Goal: Task Accomplishment & Management: Manage account settings

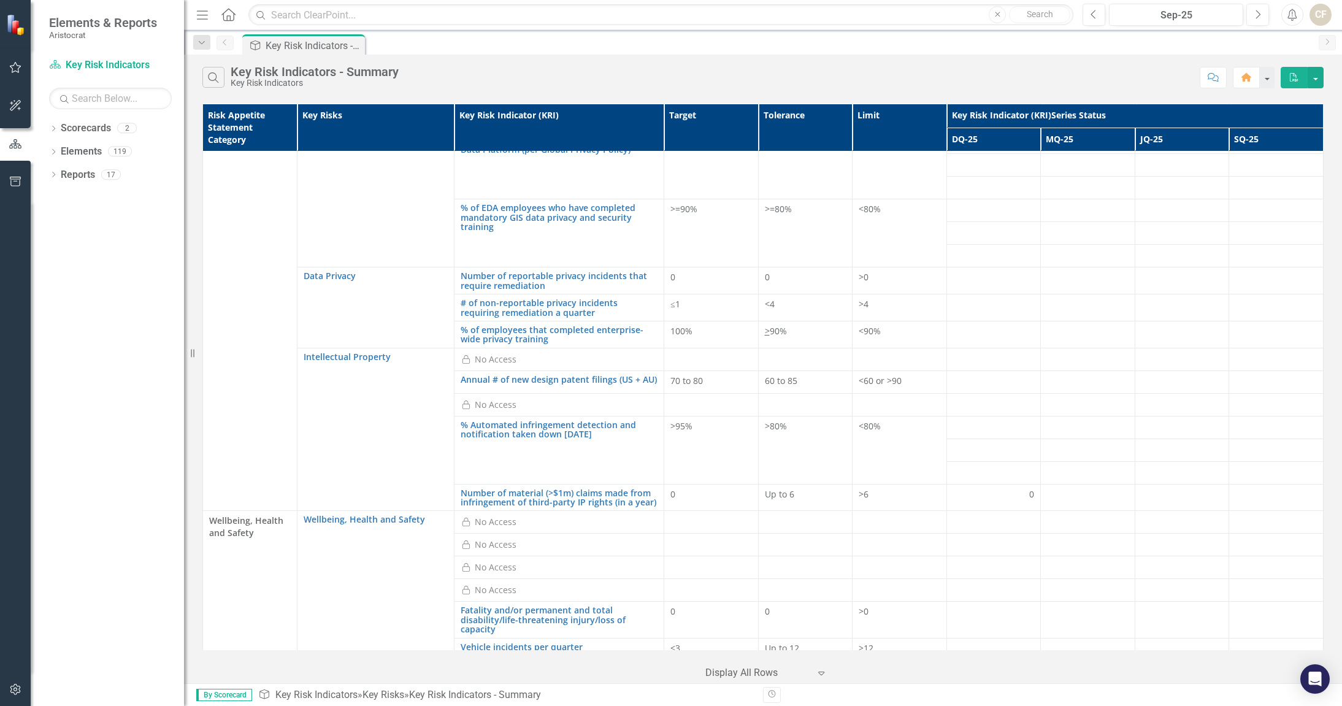
scroll to position [2023, 0]
click at [400, 276] on td "Data Privacy Edit Edit Key Risks Link Open Element" at bounding box center [376, 306] width 158 height 80
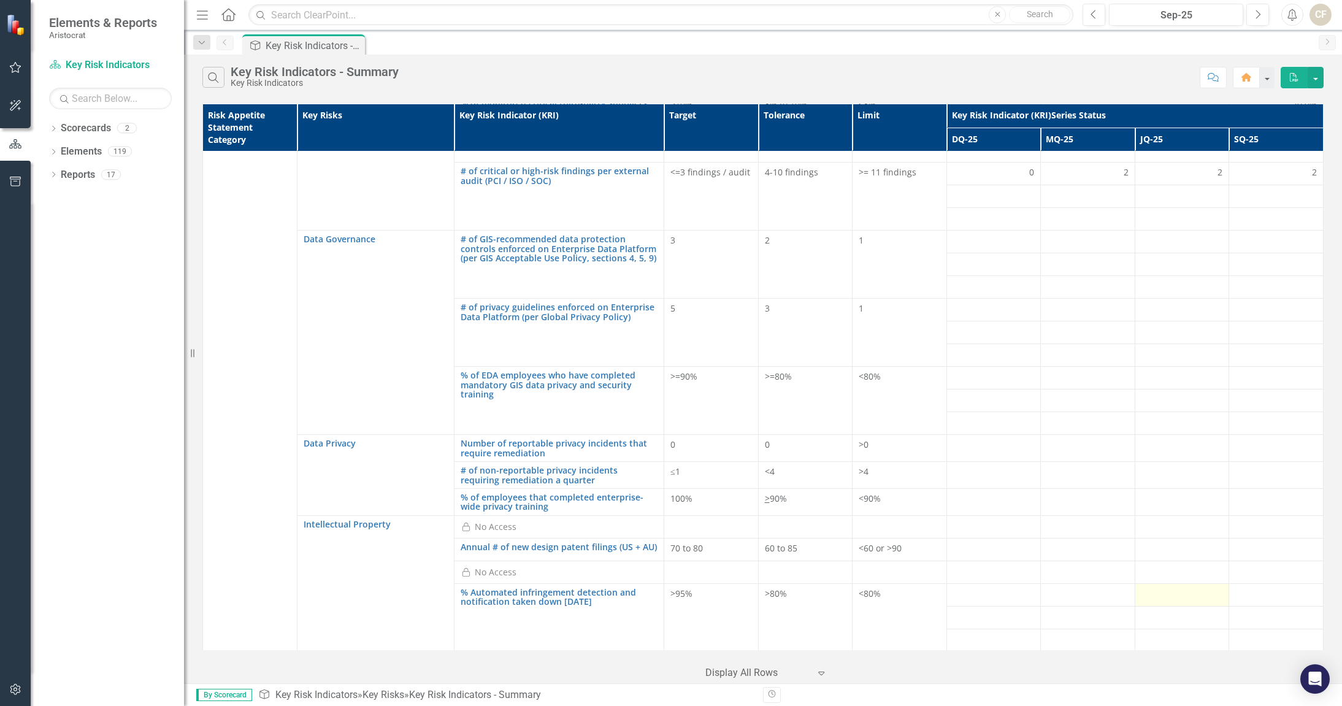
scroll to position [1876, 0]
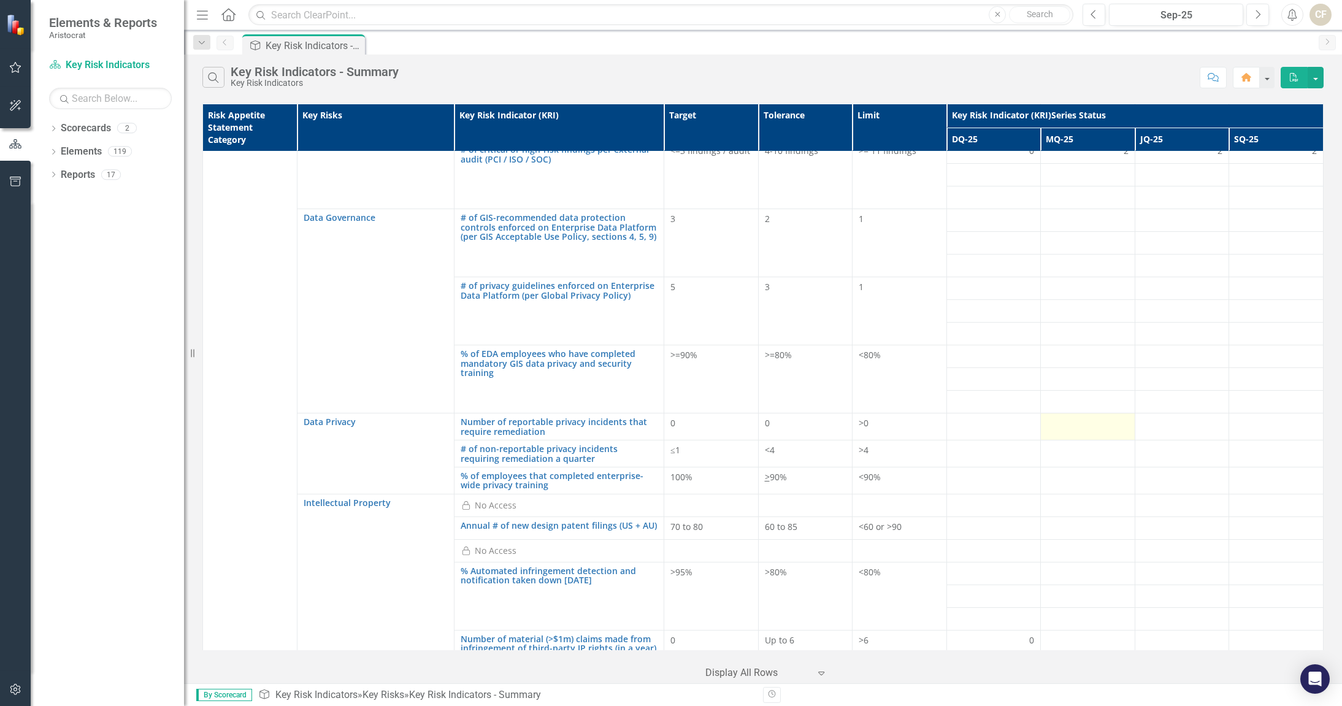
click at [1110, 417] on div at bounding box center [1088, 424] width 82 height 15
click at [1161, 417] on div at bounding box center [1182, 424] width 82 height 15
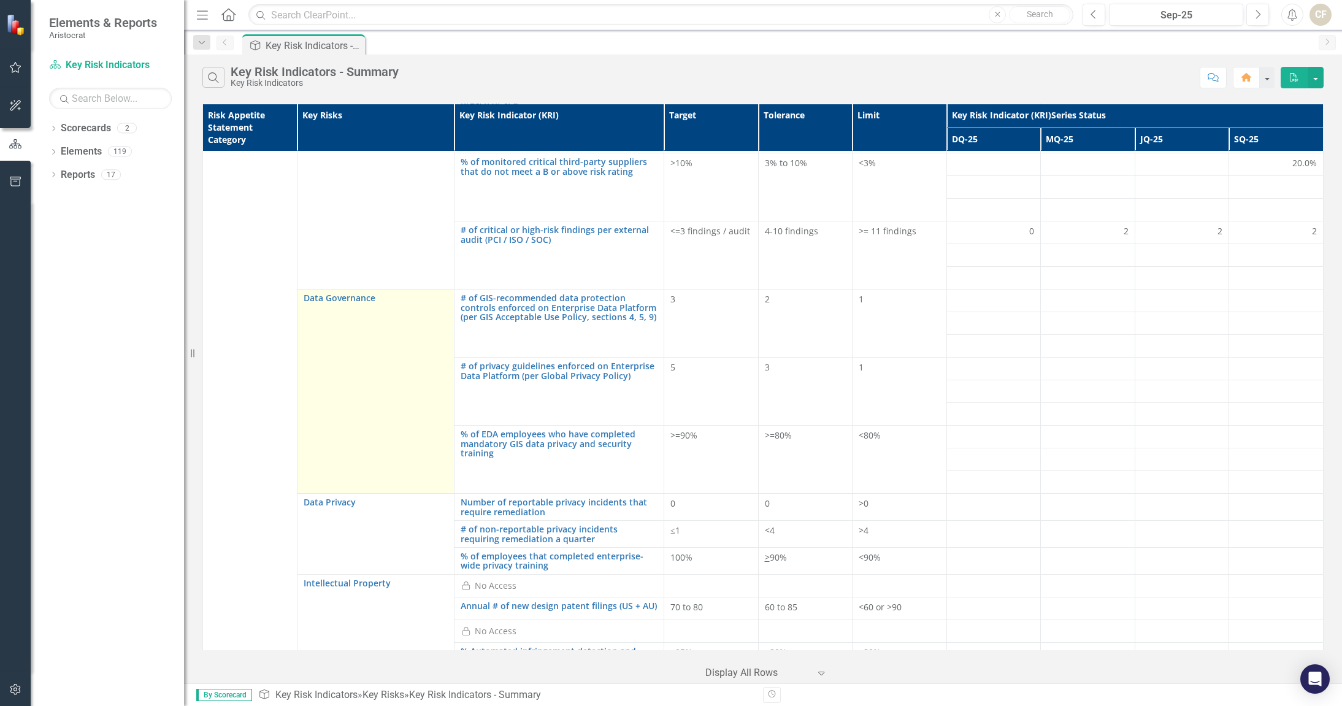
scroll to position [1815, 0]
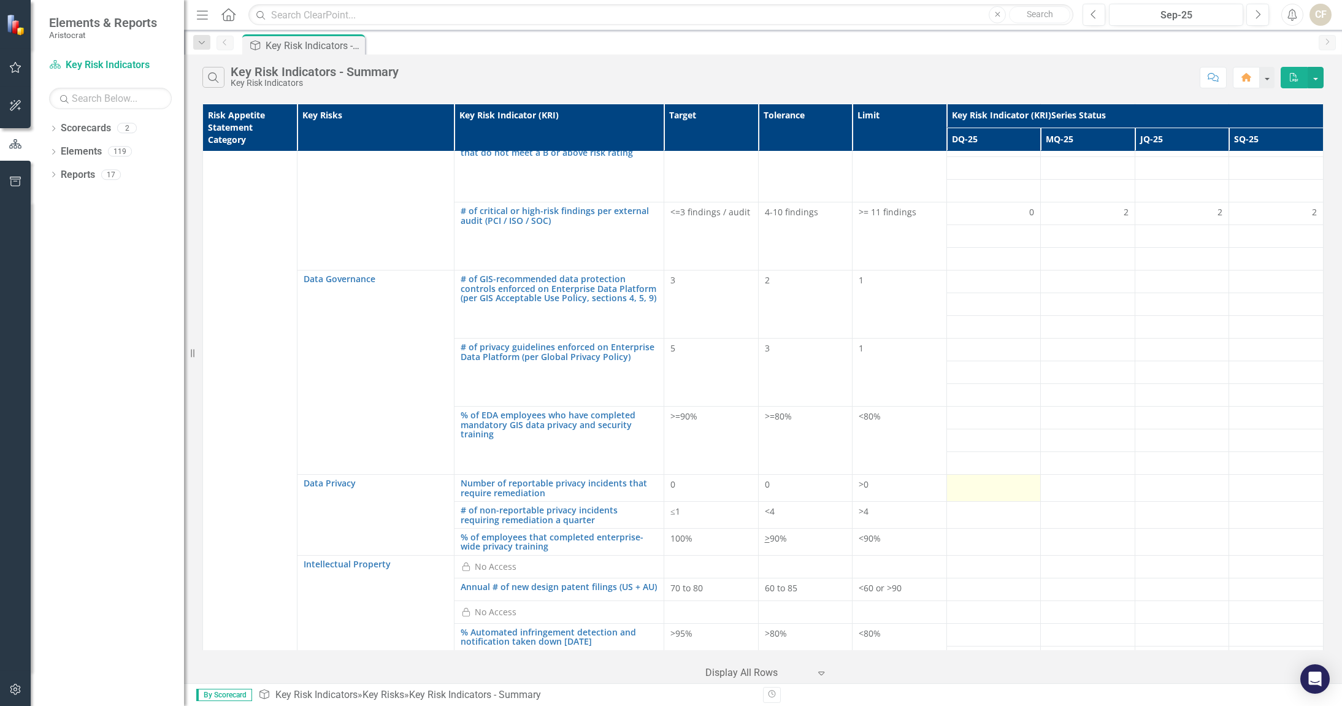
click at [979, 478] on div at bounding box center [994, 485] width 82 height 15
drag, startPoint x: 979, startPoint y: 456, endPoint x: 970, endPoint y: 454, distance: 8.8
click at [970, 478] on div at bounding box center [994, 485] width 82 height 15
click at [86, 130] on link "Scorecards" at bounding box center [86, 128] width 50 height 14
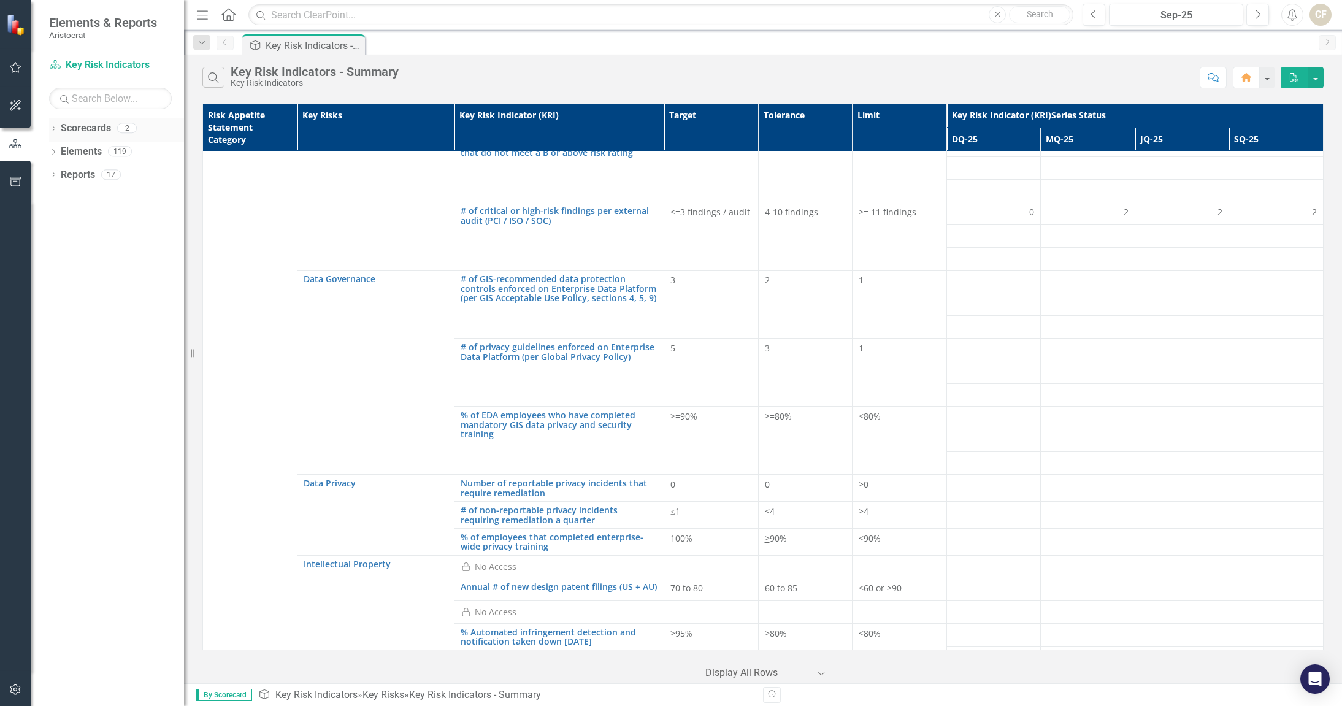
click at [55, 132] on icon "Dropdown" at bounding box center [53, 129] width 9 height 7
click at [58, 153] on icon "Dropdown" at bounding box center [59, 150] width 9 height 7
click at [103, 178] on link "Key Risk Indicators" at bounding box center [132, 175] width 104 height 14
click at [101, 174] on link "Key Risk Indicators" at bounding box center [132, 175] width 104 height 14
click at [1321, 76] on button "button" at bounding box center [1315, 77] width 16 height 21
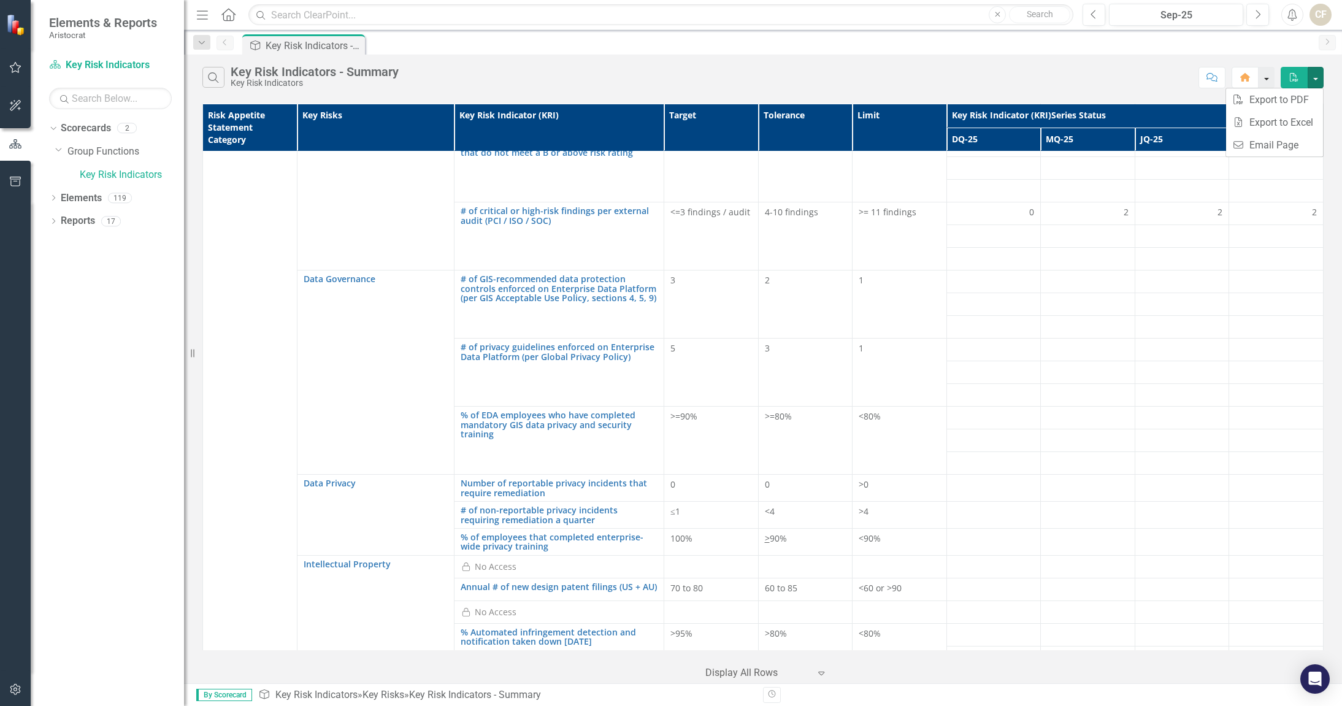
click at [1271, 77] on button "button" at bounding box center [1266, 77] width 16 height 21
click at [1109, 78] on div "Search Key Risk Indicators - Summary Key Risk Indicators" at bounding box center [697, 77] width 991 height 21
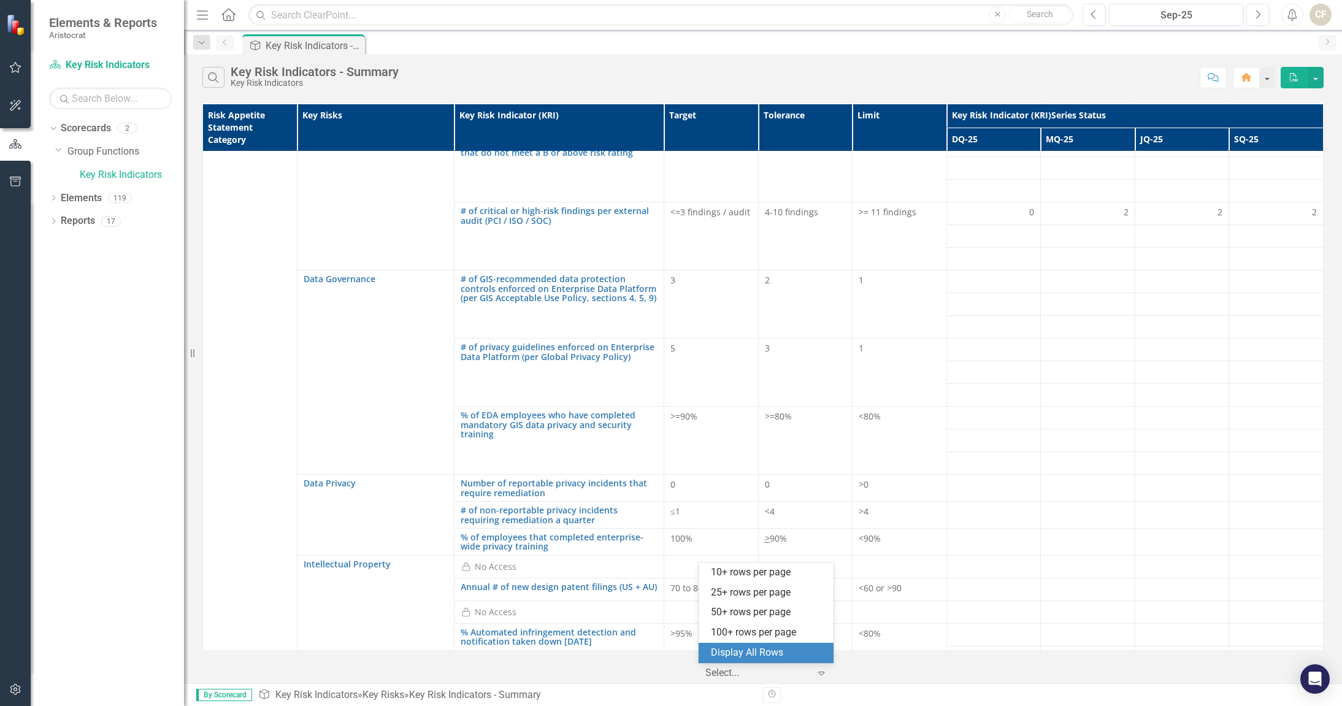
click at [821, 675] on icon "Expand" at bounding box center [821, 673] width 12 height 10
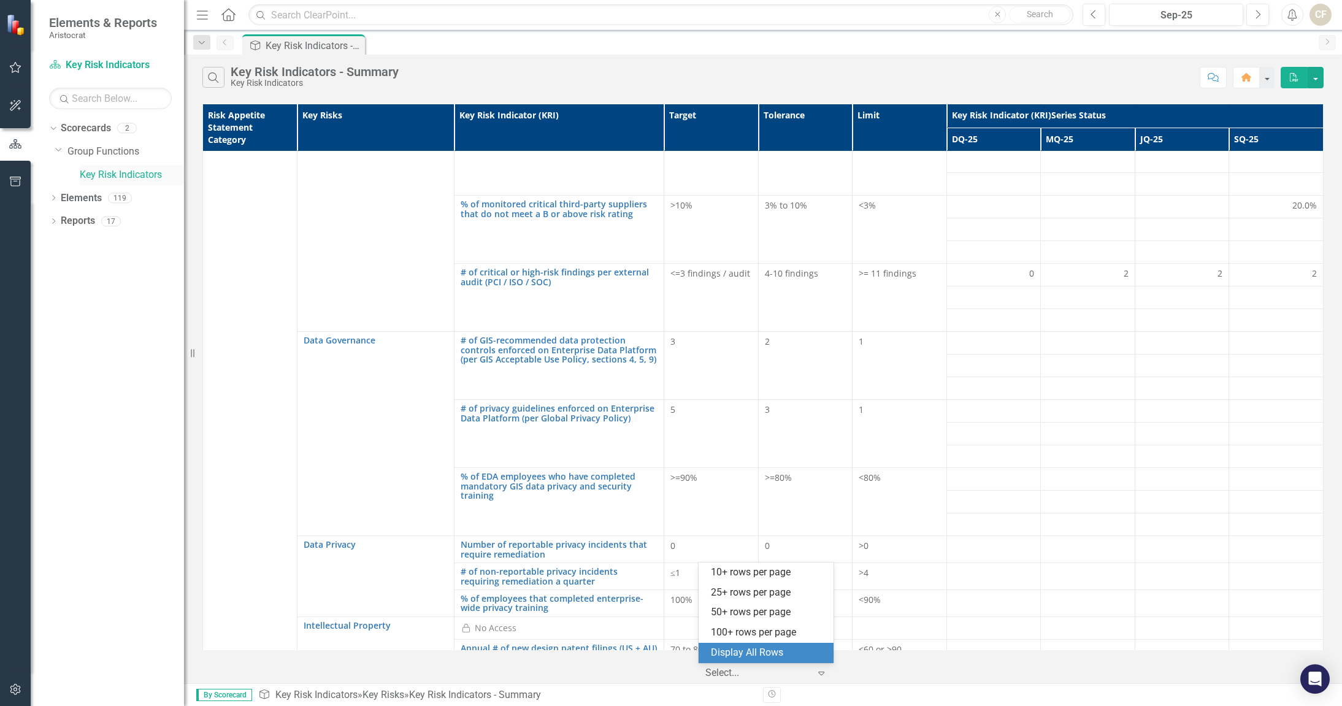
click at [94, 174] on link "Key Risk Indicators" at bounding box center [132, 175] width 104 height 14
click at [55, 198] on icon "Dropdown" at bounding box center [53, 199] width 9 height 7
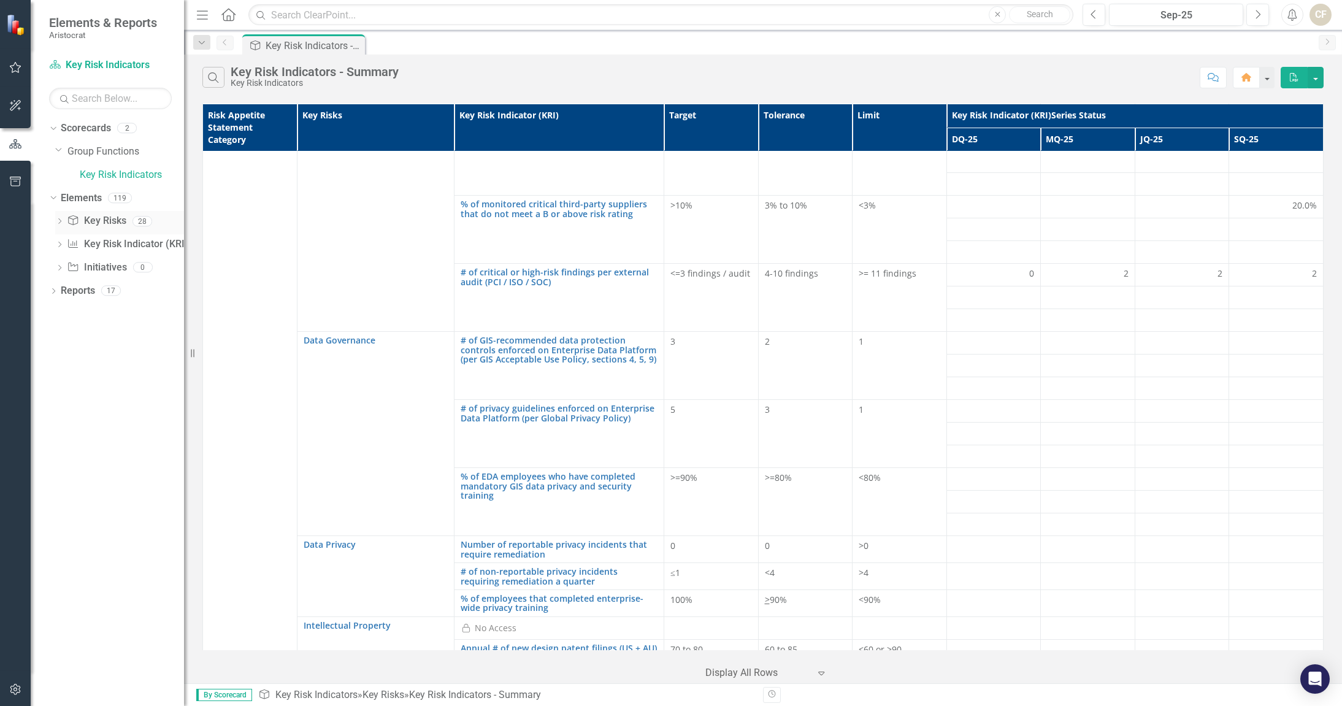
click at [58, 223] on icon "Dropdown" at bounding box center [59, 222] width 9 height 7
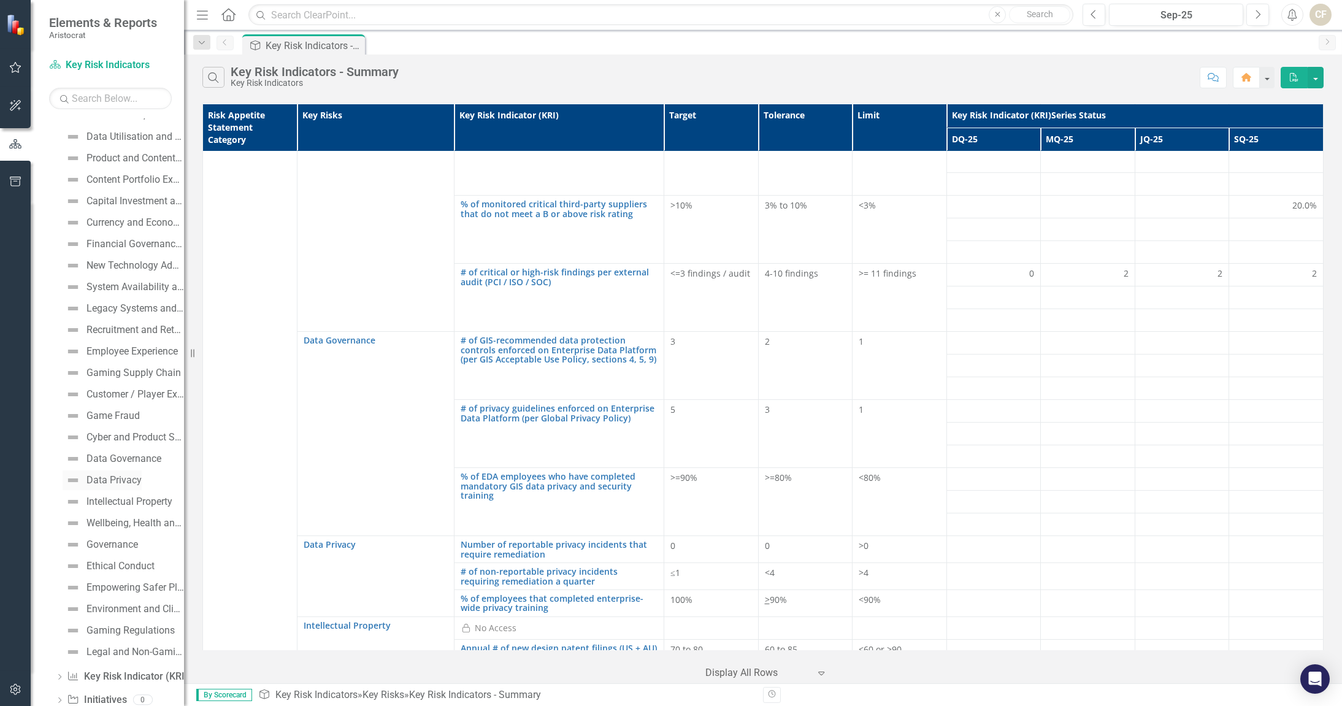
scroll to position [184, 0]
click at [111, 461] on div "Data Privacy" at bounding box center [113, 464] width 55 height 11
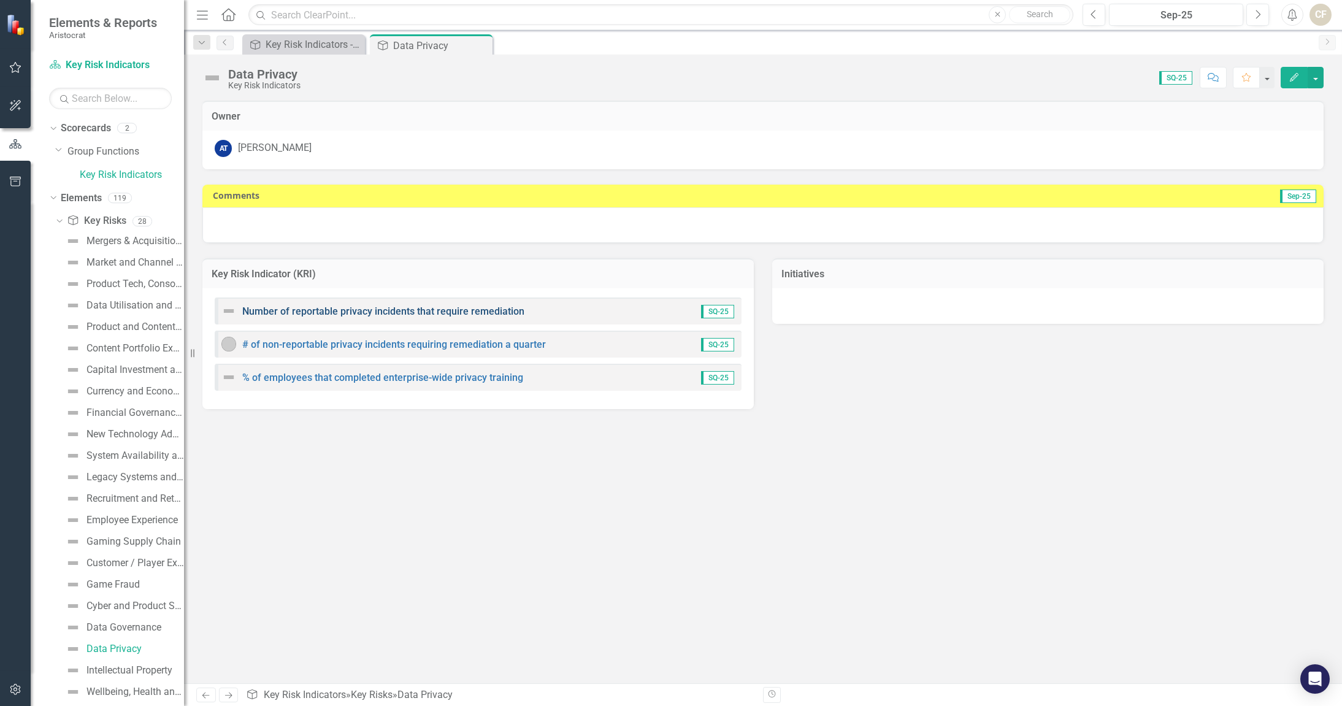
click at [389, 310] on link "Number of reportable privacy incidents that require remediation" at bounding box center [383, 311] width 282 height 12
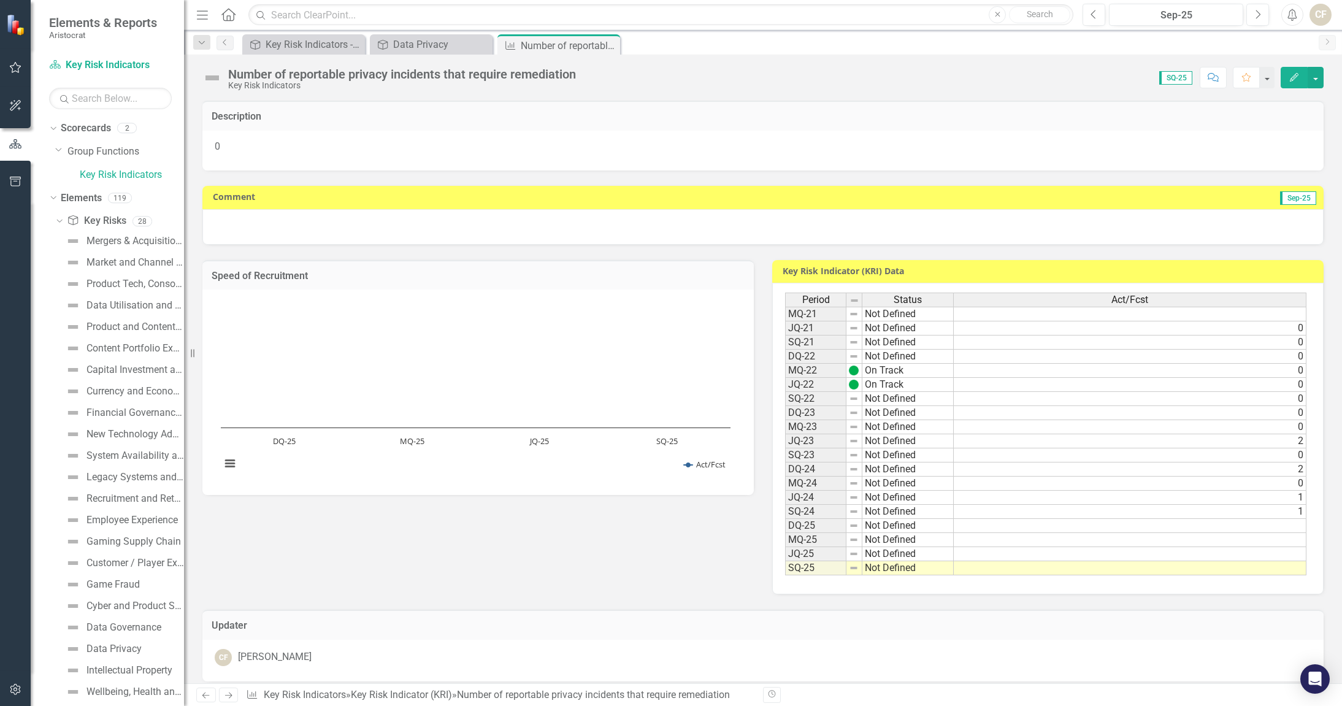
click at [887, 500] on td "Not Defined" at bounding box center [907, 498] width 91 height 14
click at [819, 511] on td "SQ-24" at bounding box center [815, 512] width 61 height 14
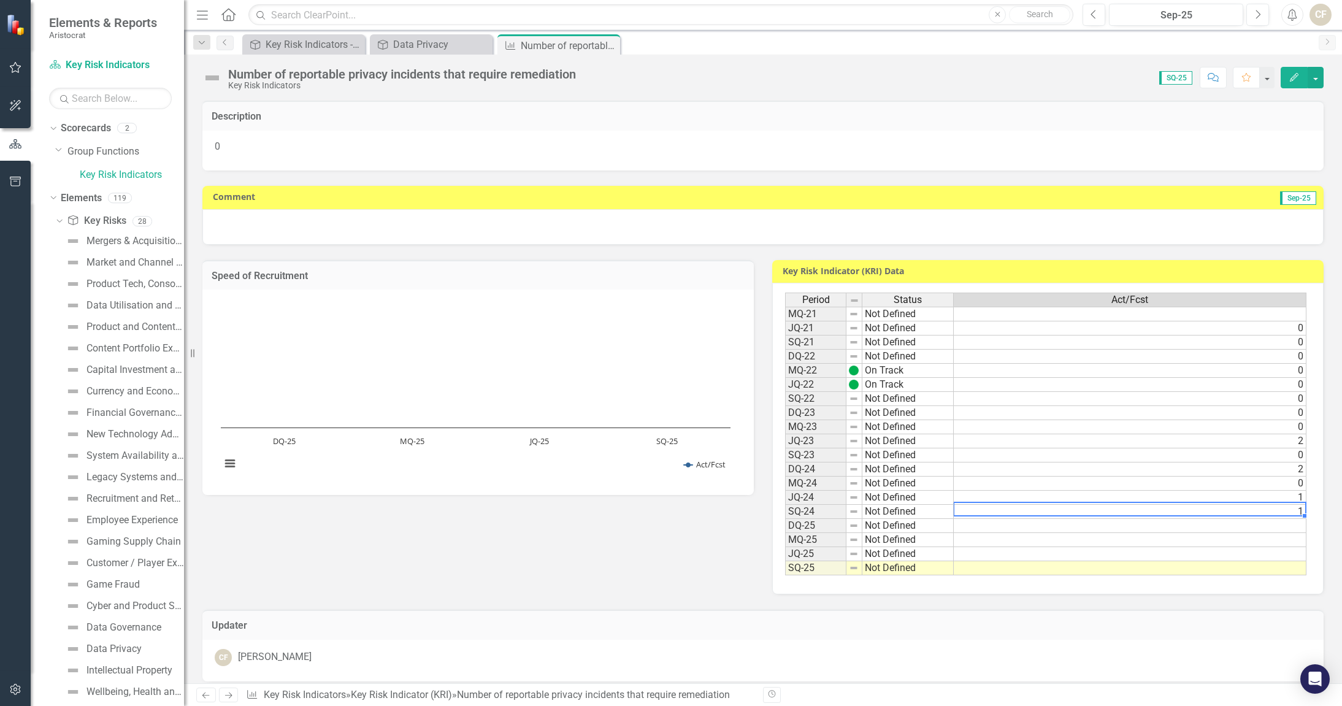
click at [1006, 510] on td "1" at bounding box center [1129, 512] width 353 height 14
click at [983, 526] on td at bounding box center [1129, 526] width 353 height 14
type textarea "1"
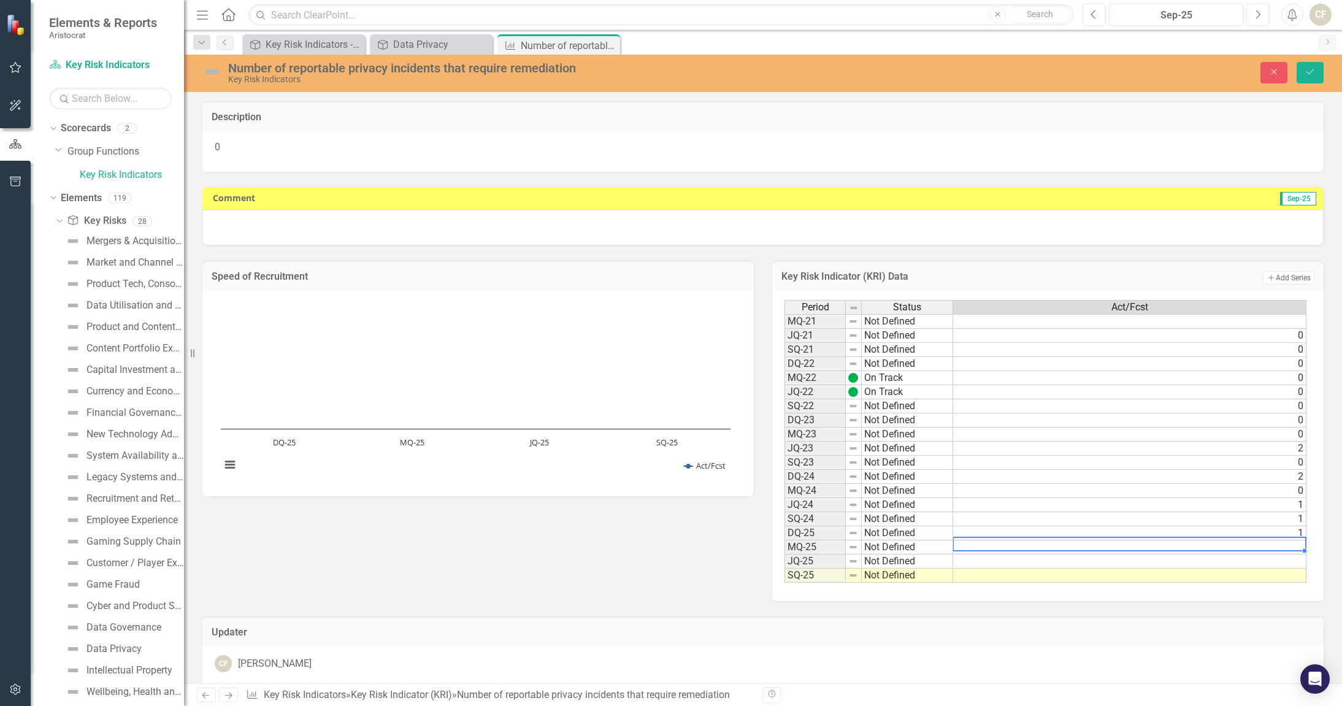
type textarea "1"
type textarea "2"
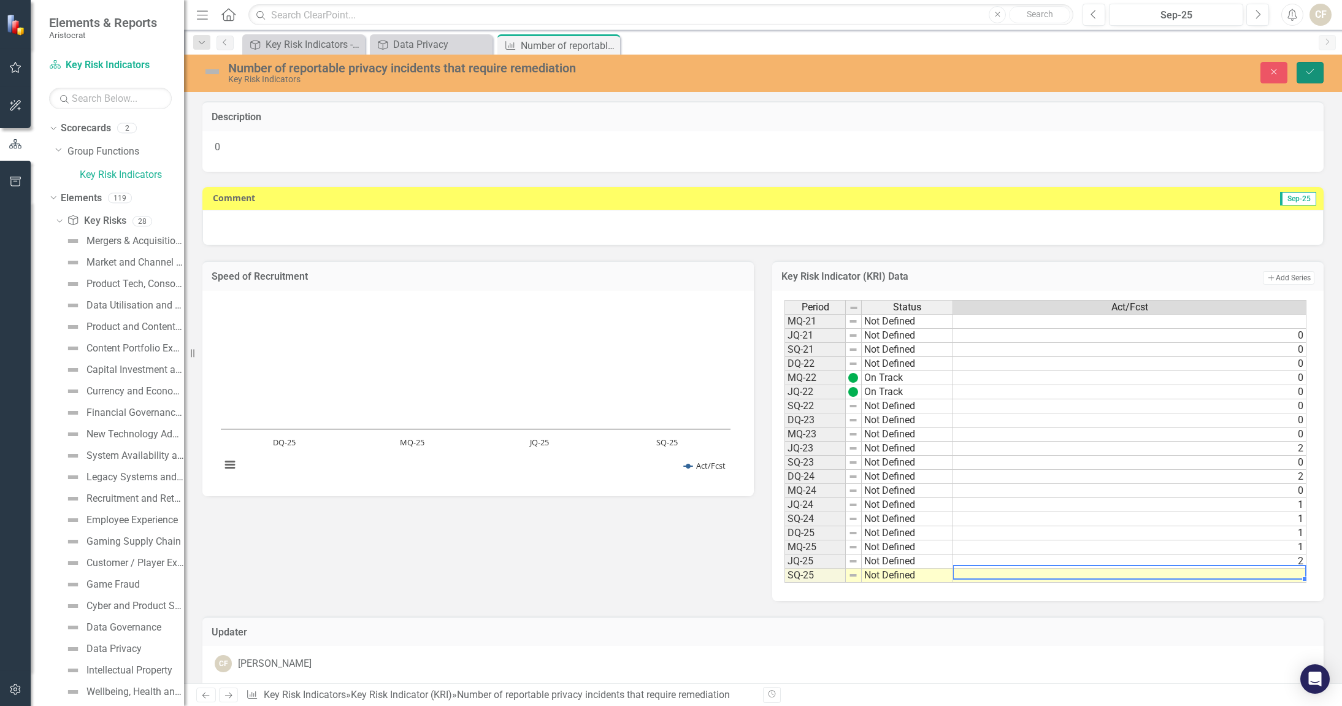
click at [1311, 69] on icon "Save" at bounding box center [1309, 71] width 11 height 9
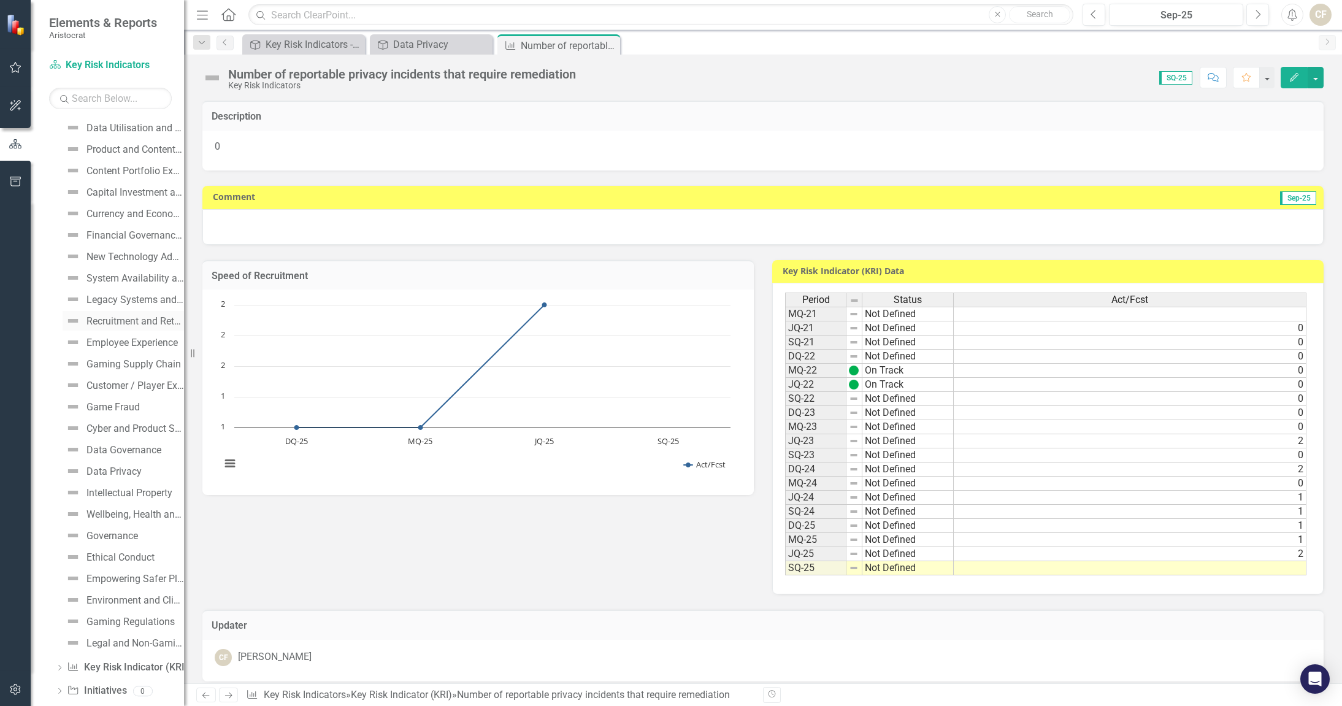
scroll to position [175, 0]
click at [423, 43] on div "Data Privacy" at bounding box center [433, 44] width 81 height 15
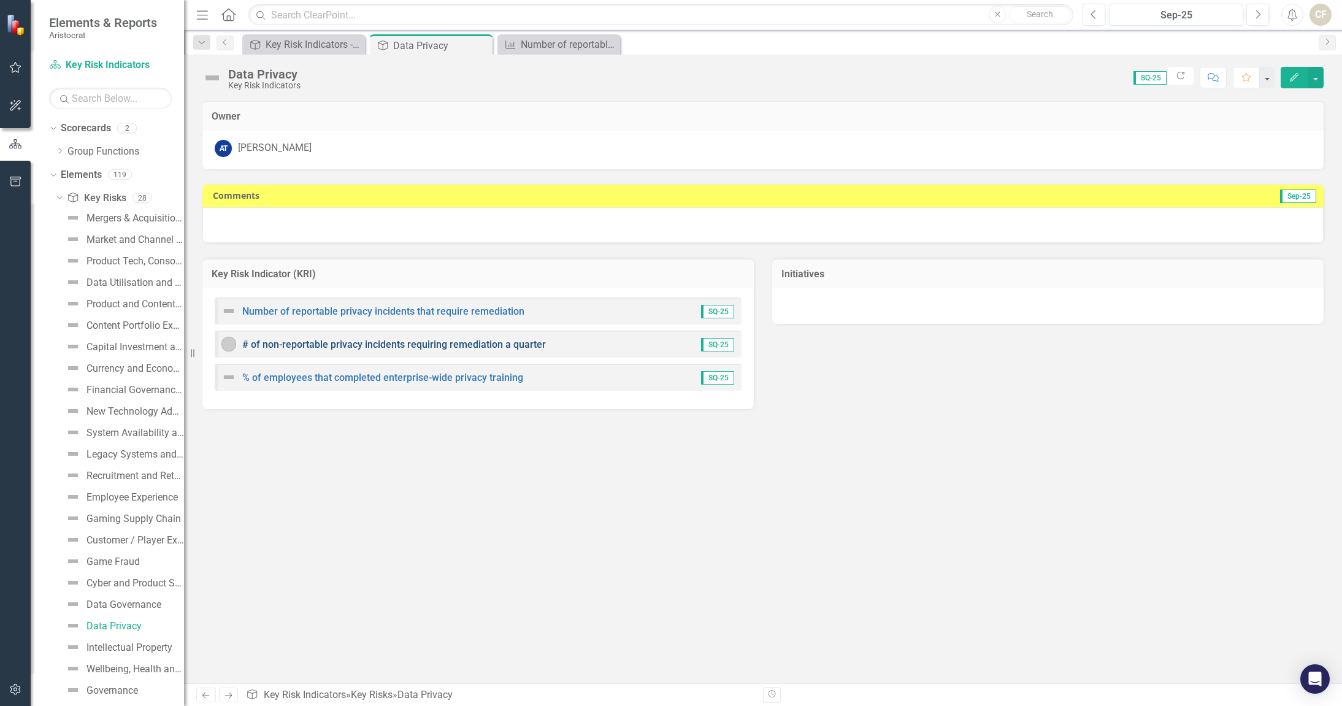
click at [384, 343] on link "# of non-reportable privacy incidents requiring remediation a quarter" at bounding box center [394, 344] width 304 height 12
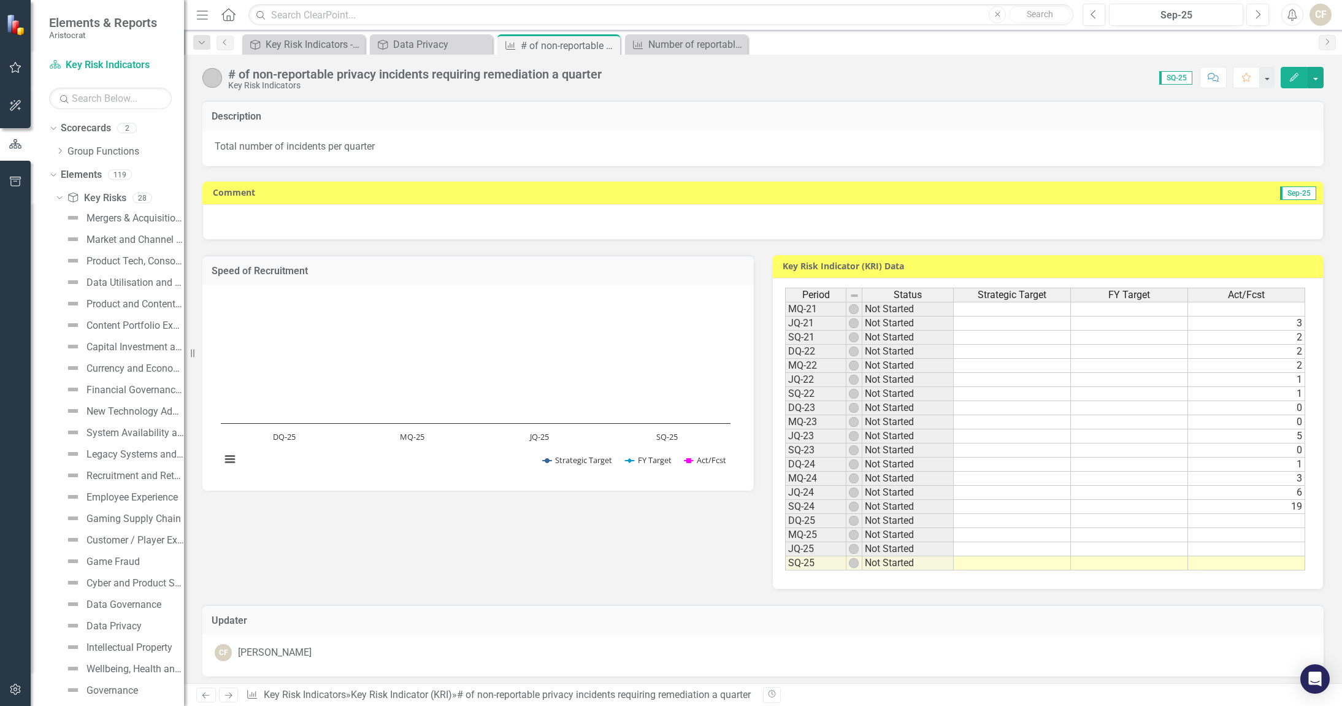
click at [1283, 519] on td at bounding box center [1246, 521] width 117 height 14
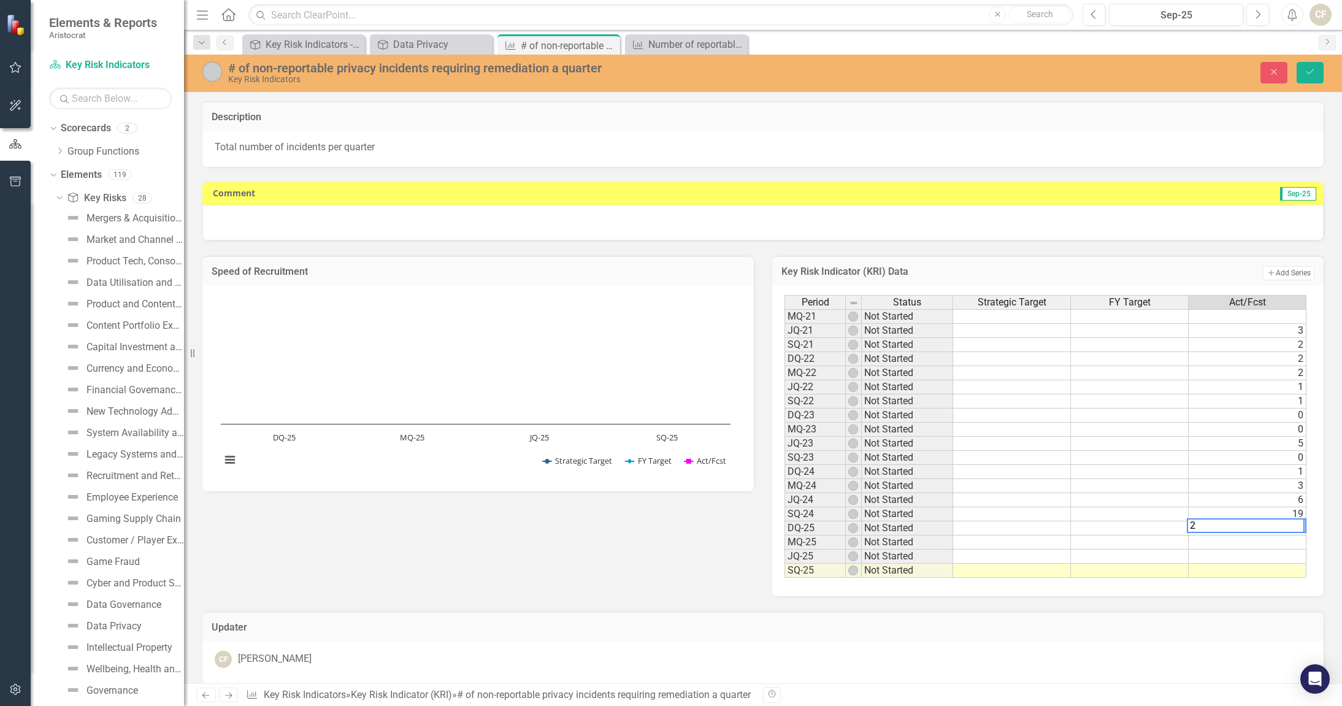
click at [1279, 538] on td at bounding box center [1247, 542] width 118 height 14
click at [1283, 550] on td at bounding box center [1247, 556] width 118 height 14
type textarea "3"
click at [1310, 72] on icon "Save" at bounding box center [1309, 71] width 11 height 9
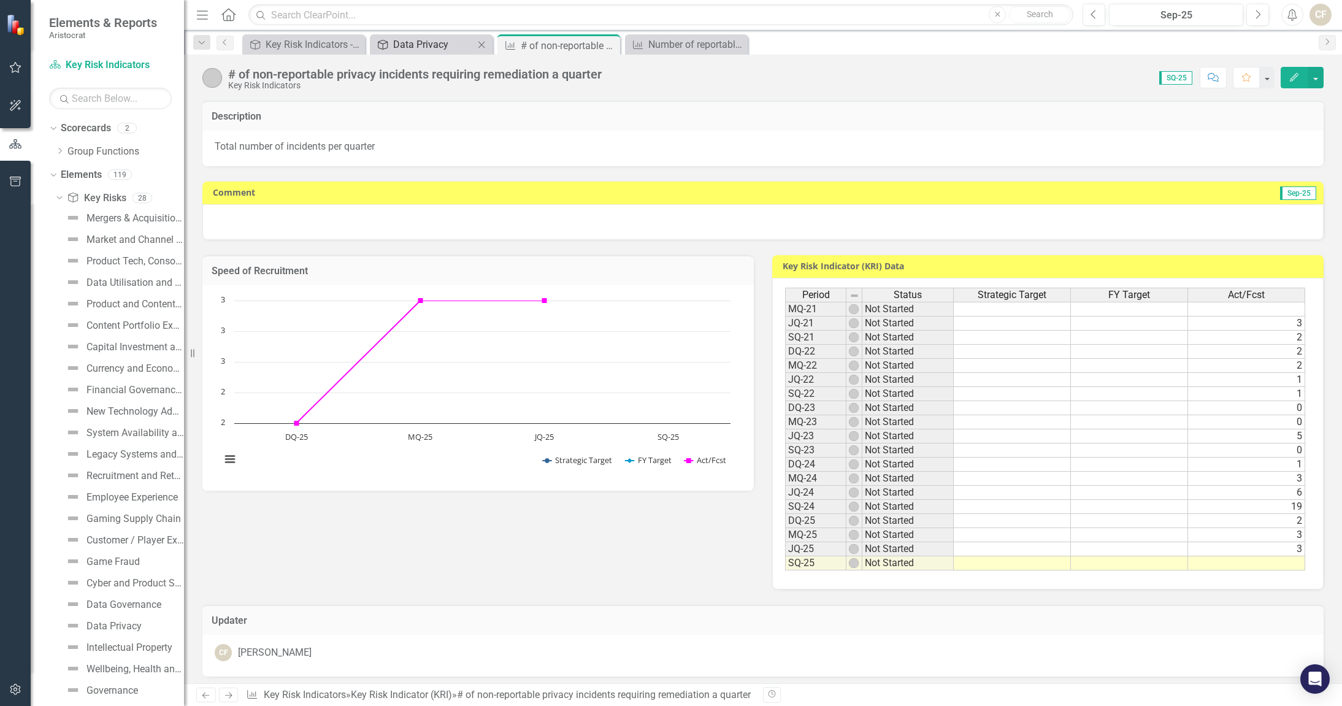
click at [433, 50] on div "Data Privacy" at bounding box center [433, 44] width 81 height 15
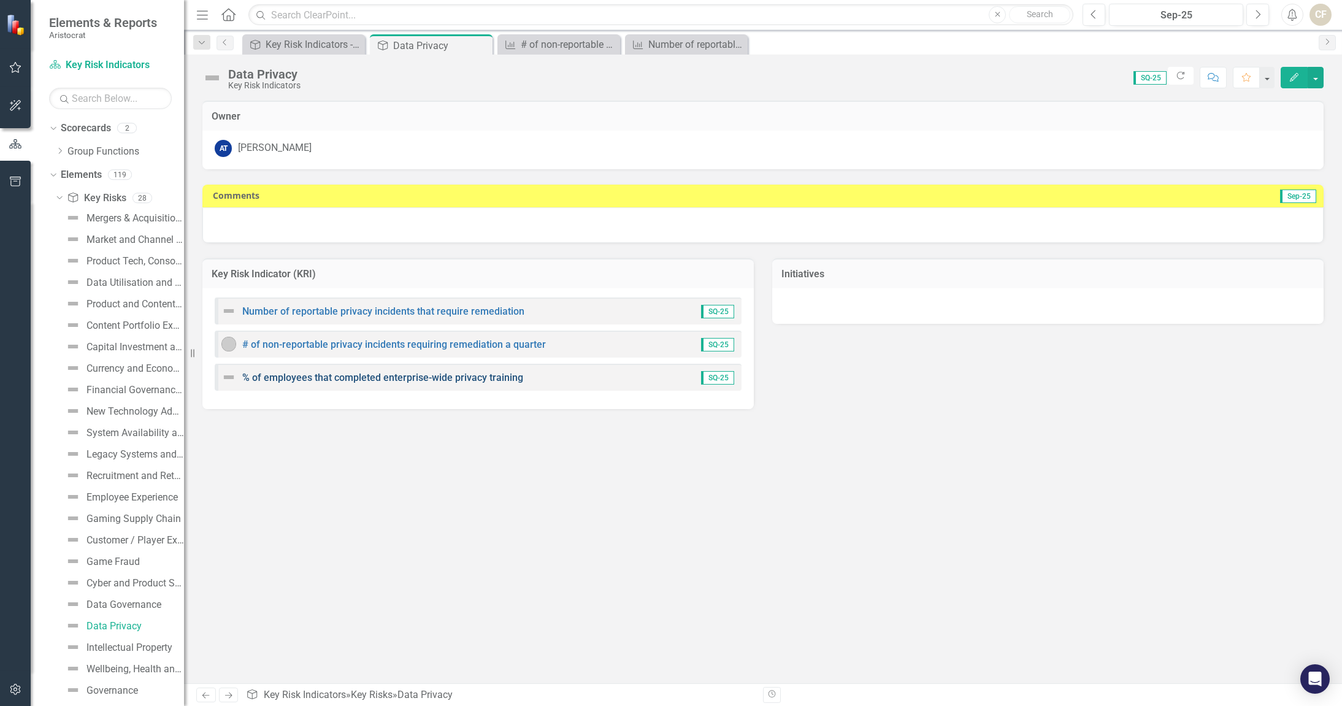
click at [376, 381] on link "% of employees that completed enterprise-wide privacy training" at bounding box center [382, 378] width 281 height 12
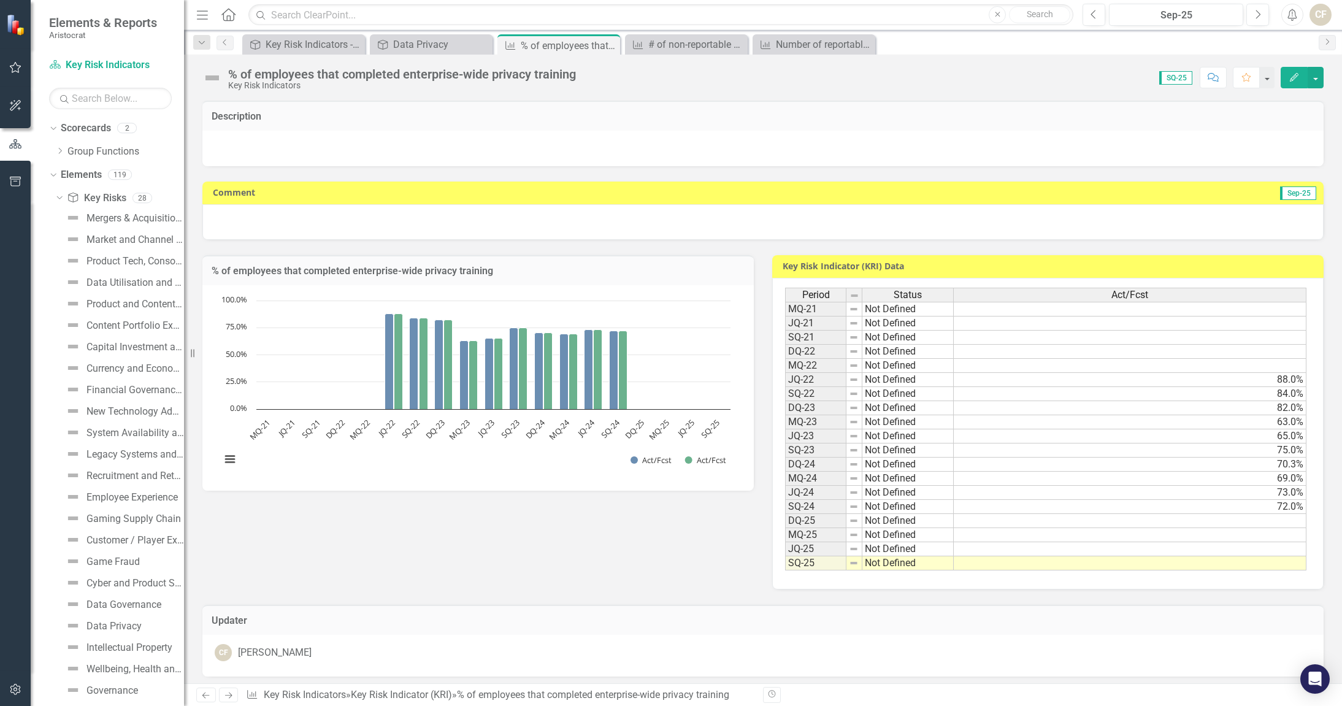
click at [1219, 516] on td at bounding box center [1129, 521] width 353 height 14
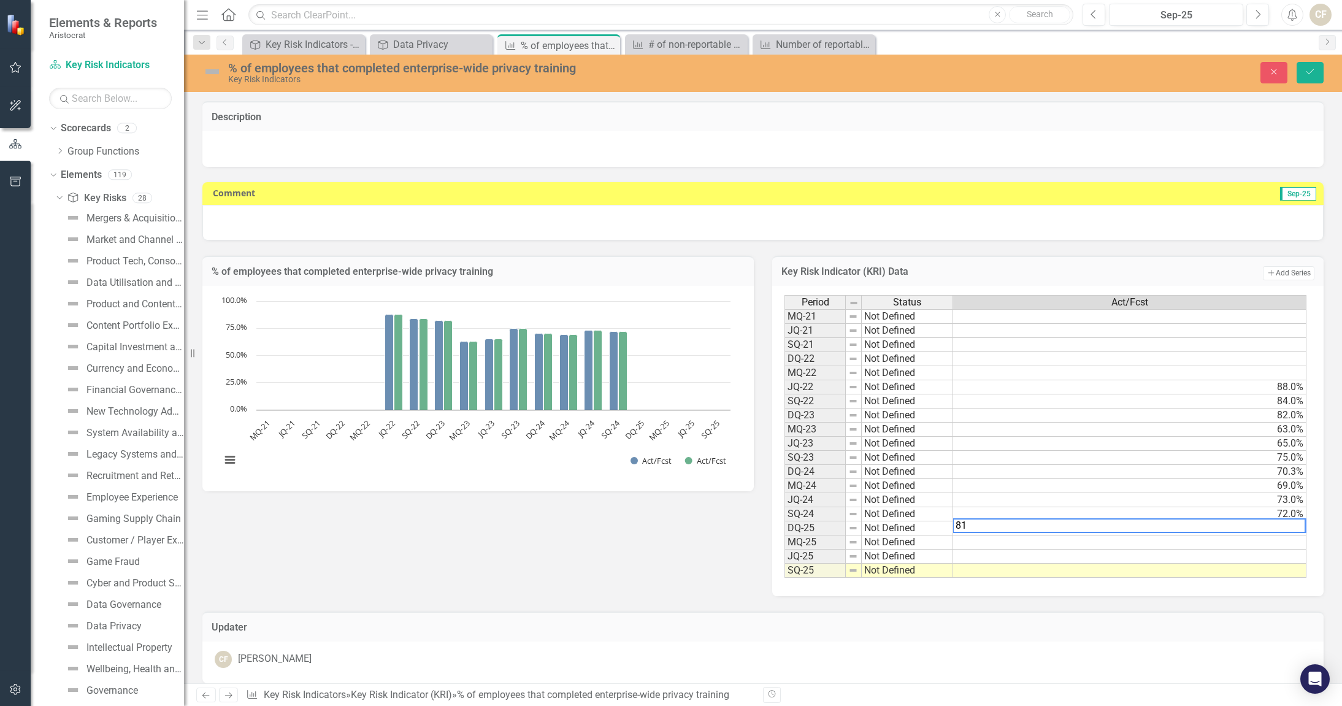
click at [1226, 539] on td at bounding box center [1129, 542] width 353 height 14
click at [1257, 554] on td at bounding box center [1129, 556] width 353 height 14
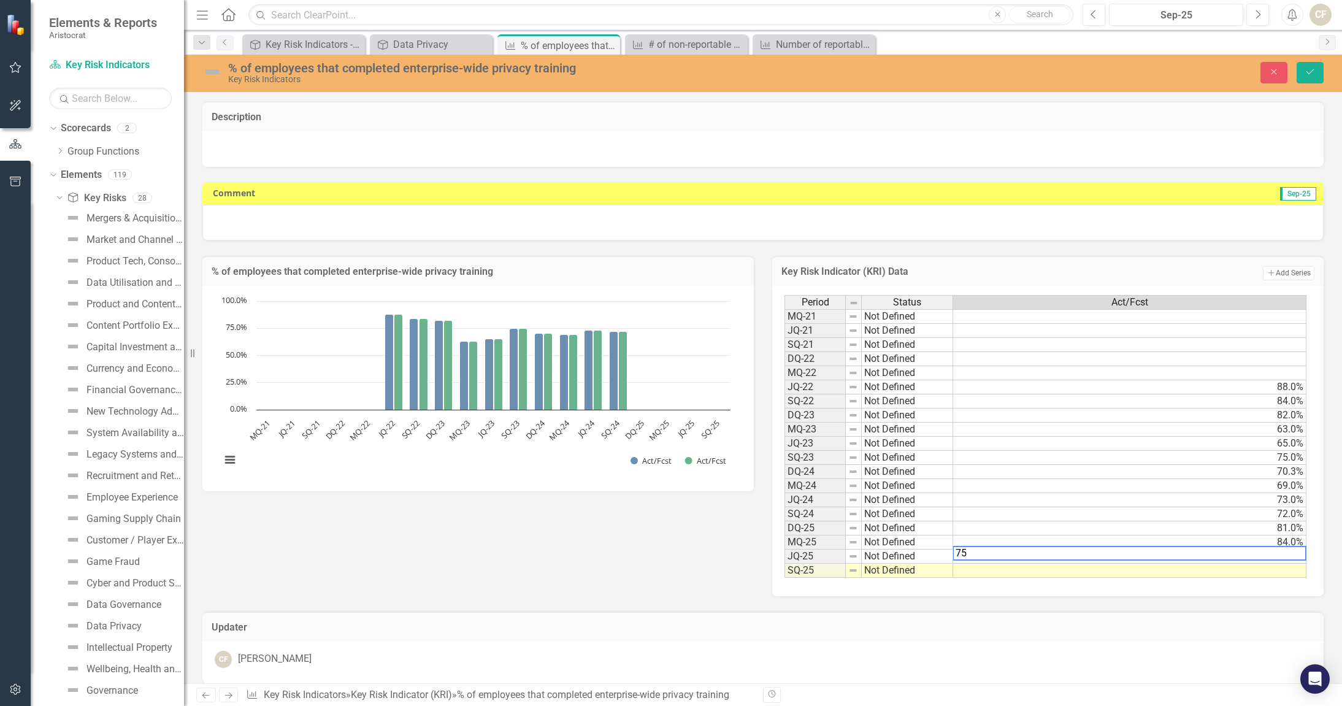
type textarea "75"
click at [1240, 584] on div "Period Status Act/Fcst MQ-21 Not Defined JQ-21 Not Defined SQ-21 Not Defined DQ…" at bounding box center [1047, 441] width 551 height 310
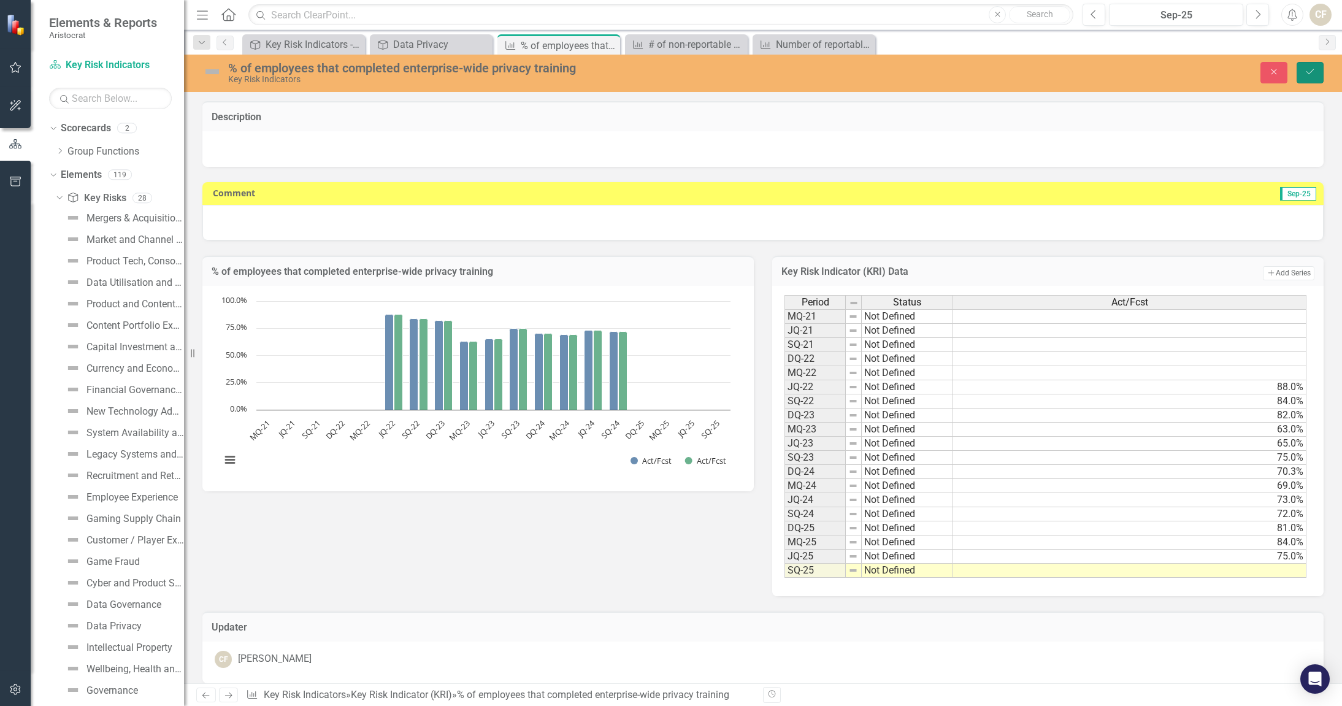
click at [1310, 71] on icon "Save" at bounding box center [1309, 71] width 11 height 9
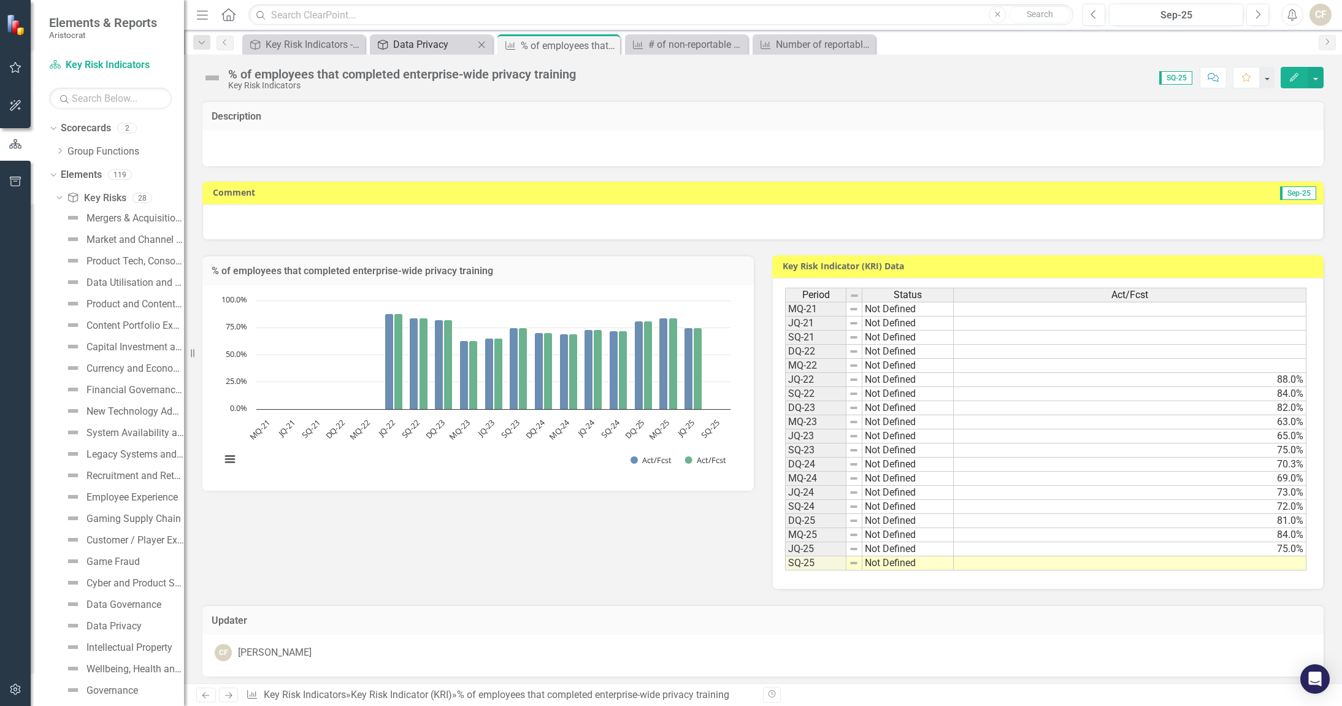
click at [403, 40] on div "Data Privacy" at bounding box center [433, 44] width 81 height 15
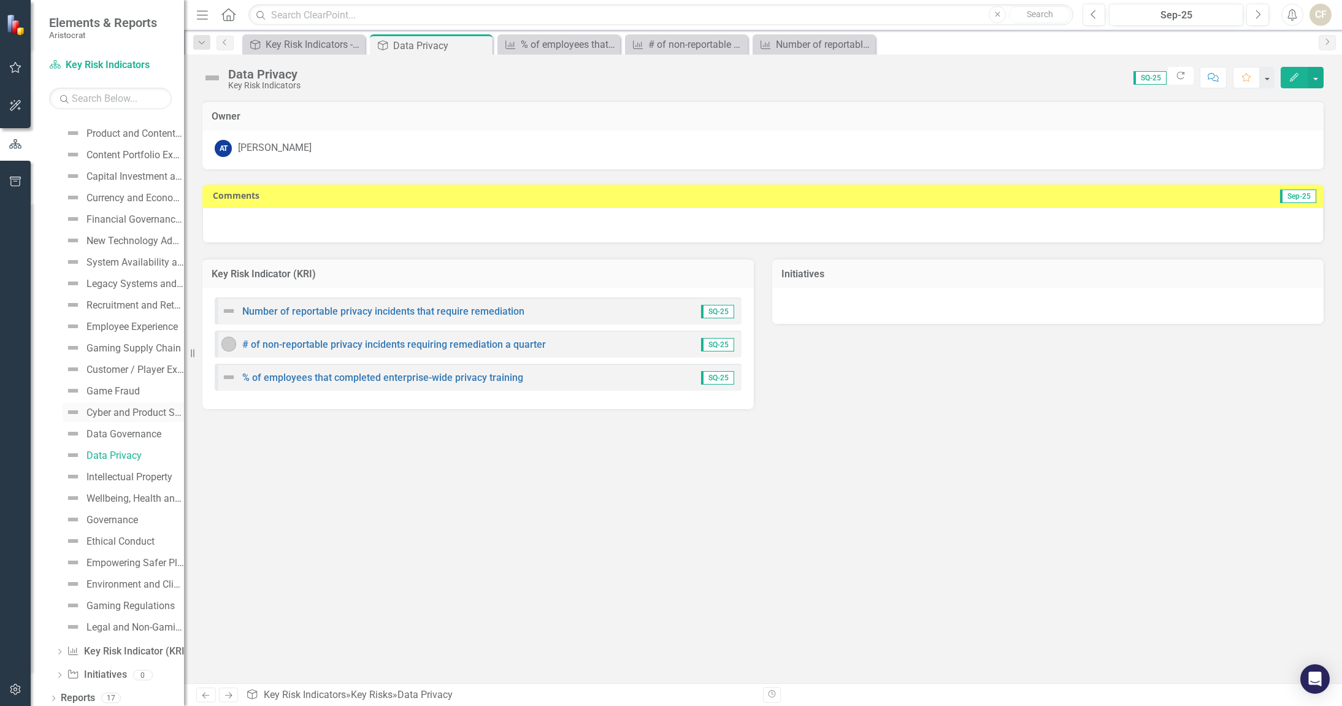
scroll to position [175, 0]
click at [399, 525] on div "Owner AT [PERSON_NAME] Comments Sep-25 Key Risk Indicator (KRI) Number of repor…" at bounding box center [763, 392] width 1158 height 582
click at [467, 564] on div "Owner AT [PERSON_NAME] Comments Sep-25 Key Risk Indicator (KRI) Number of repor…" at bounding box center [763, 392] width 1158 height 582
click at [590, 608] on div "Owner AT [PERSON_NAME] Comments Sep-25 Key Risk Indicator (KRI) Number of repor…" at bounding box center [763, 392] width 1158 height 582
click at [363, 525] on div "Owner AT [PERSON_NAME] Comments Sep-25 Key Risk Indicator (KRI) Number of repor…" at bounding box center [763, 392] width 1158 height 582
